Goal: Check status

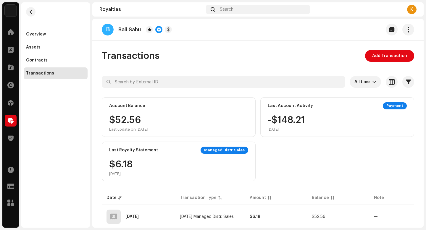
click at [289, 103] on div "Last Account Activity" at bounding box center [290, 105] width 45 height 5
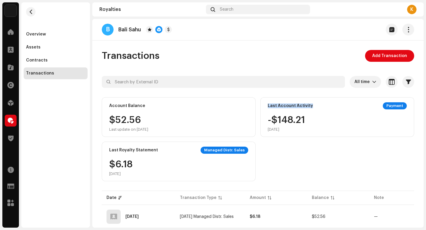
drag, startPoint x: 266, startPoint y: 108, endPoint x: 302, endPoint y: 112, distance: 36.0
click at [302, 112] on div "Last Account Activity Payment -$148.21 [DATE]" at bounding box center [337, 117] width 154 height 40
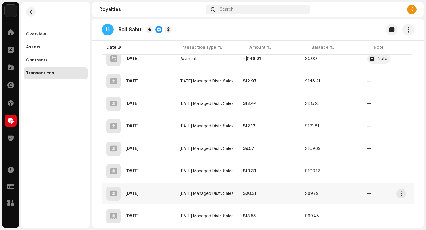
scroll to position [422, 0]
